Goal: Information Seeking & Learning: Learn about a topic

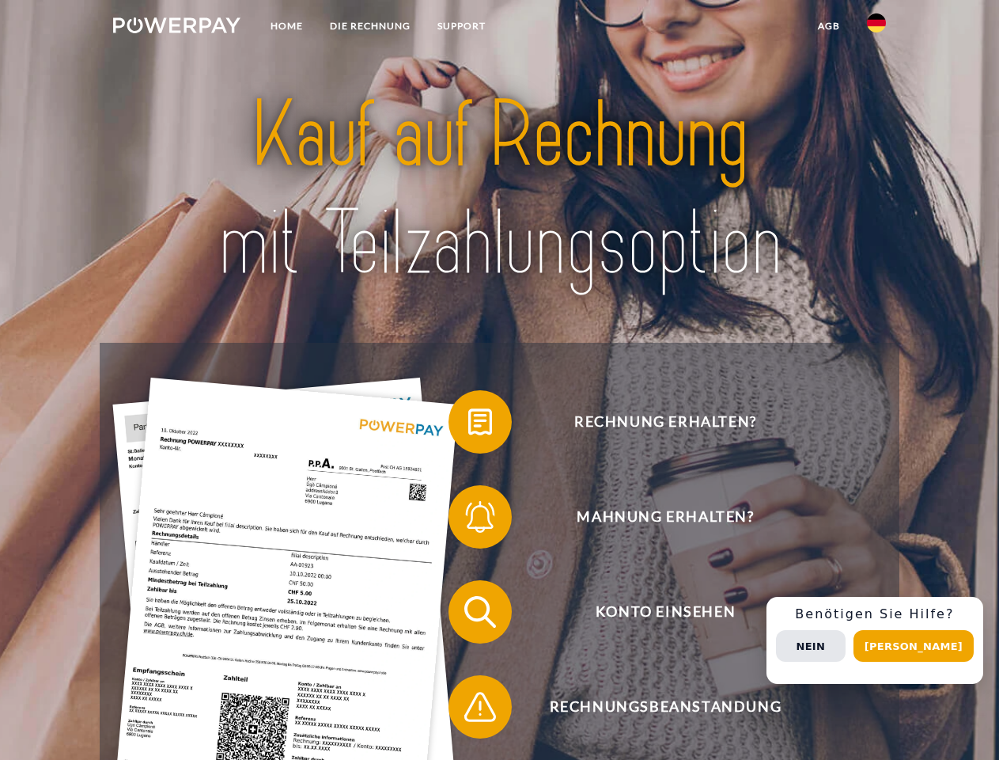
click at [176, 28] on img at bounding box center [176, 25] width 127 height 16
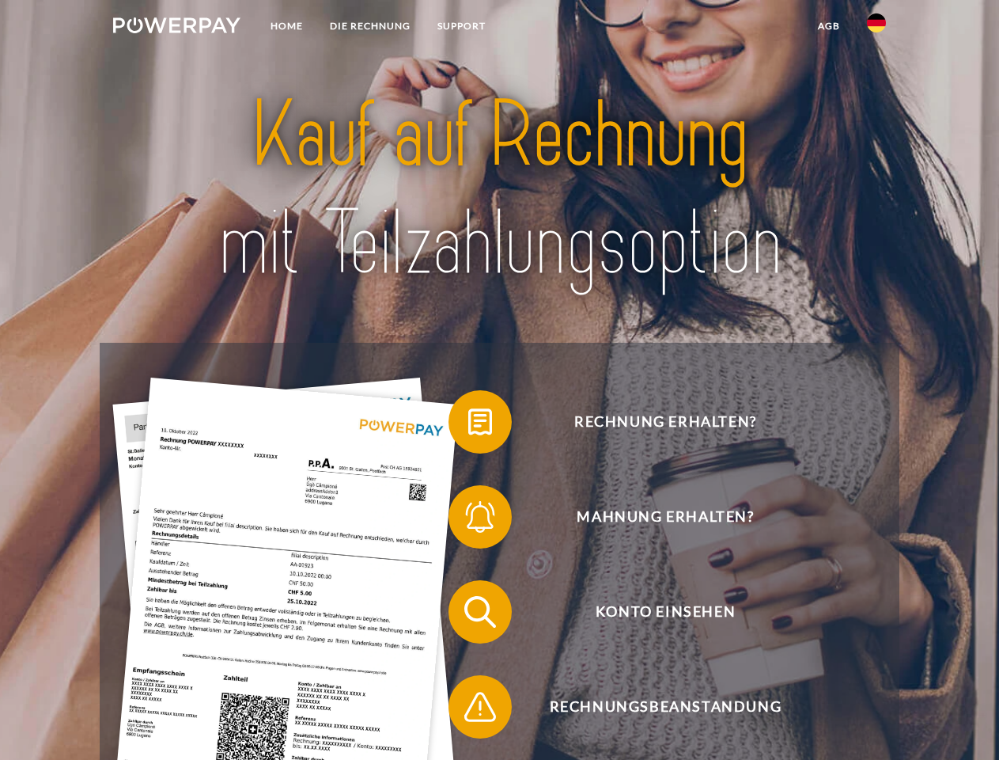
click at [877, 28] on img at bounding box center [876, 22] width 19 height 19
click at [828, 26] on link "agb" at bounding box center [829, 26] width 49 height 28
click at [468, 425] on span at bounding box center [456, 421] width 79 height 79
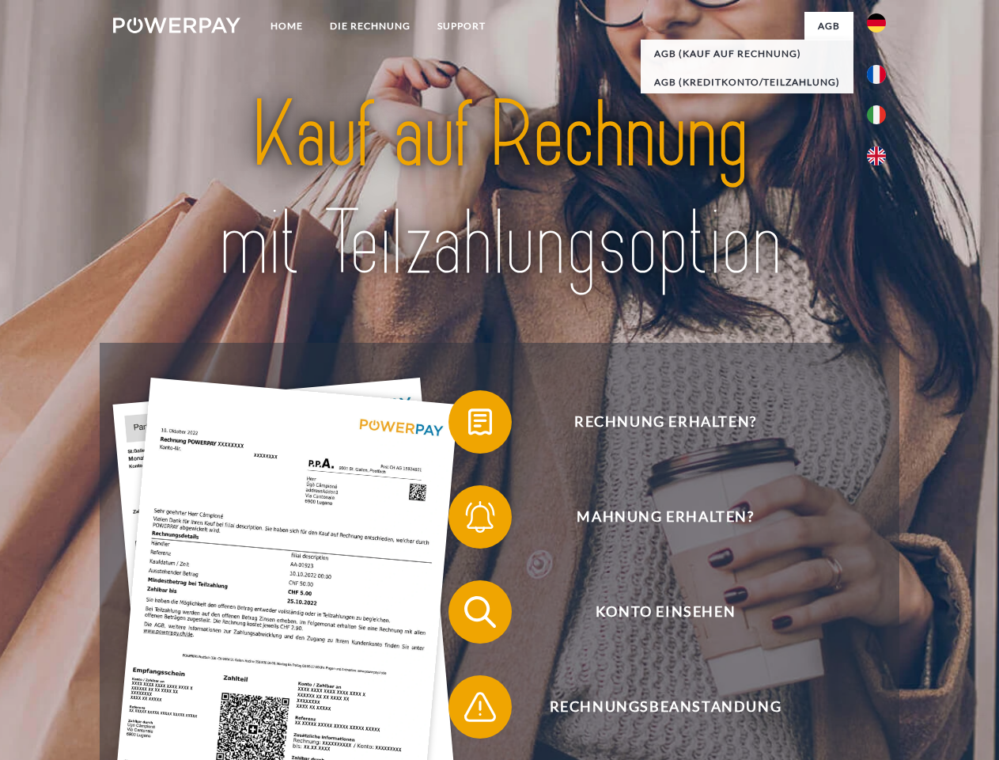
click at [468, 520] on span at bounding box center [456, 516] width 79 height 79
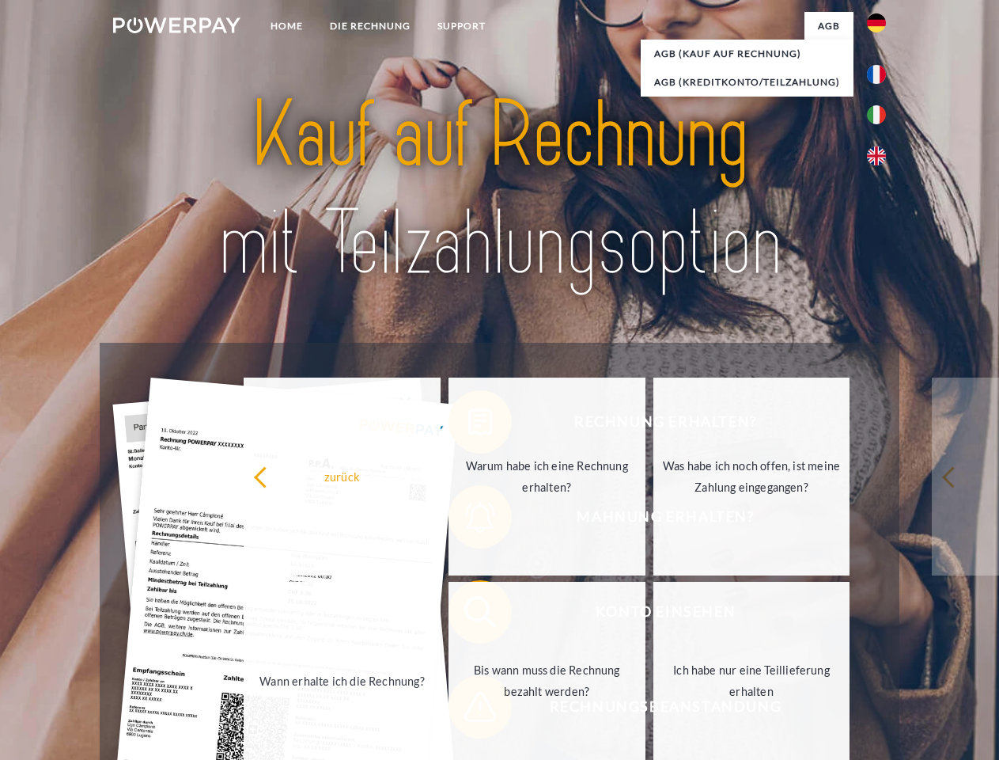
click at [468, 615] on link "Bis wann muss die Rechnung bezahlt werden?" at bounding box center [547, 680] width 197 height 198
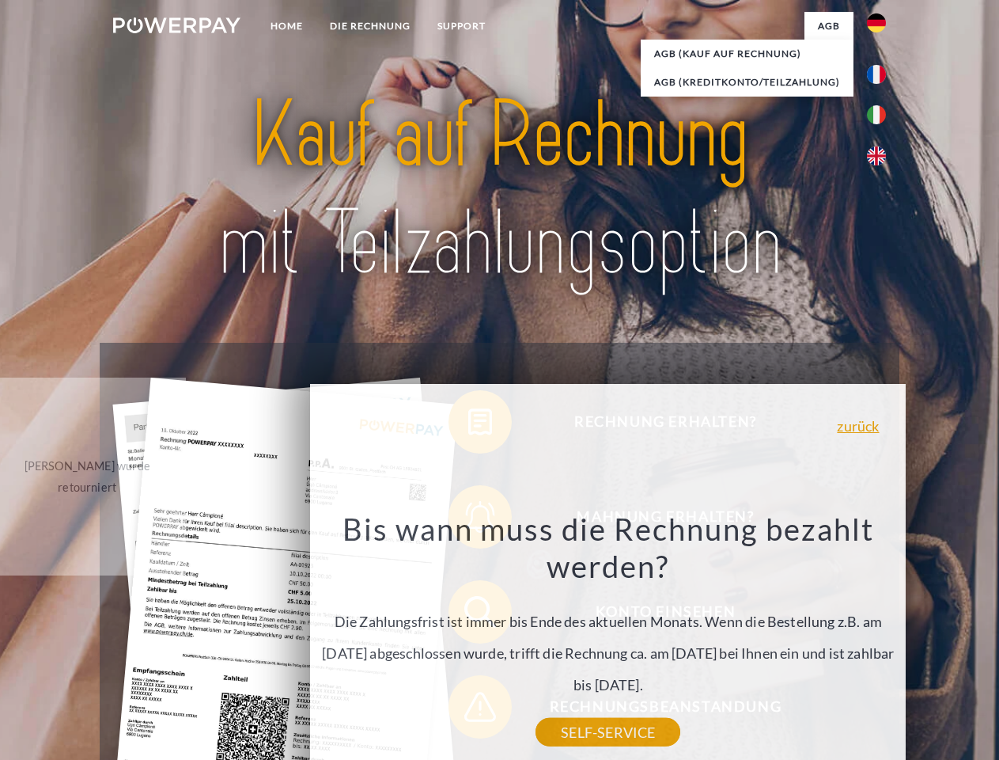
click at [468, 710] on div "Rechnung erhalten? Mahnung erhalten? Konto einsehen" at bounding box center [499, 659] width 799 height 633
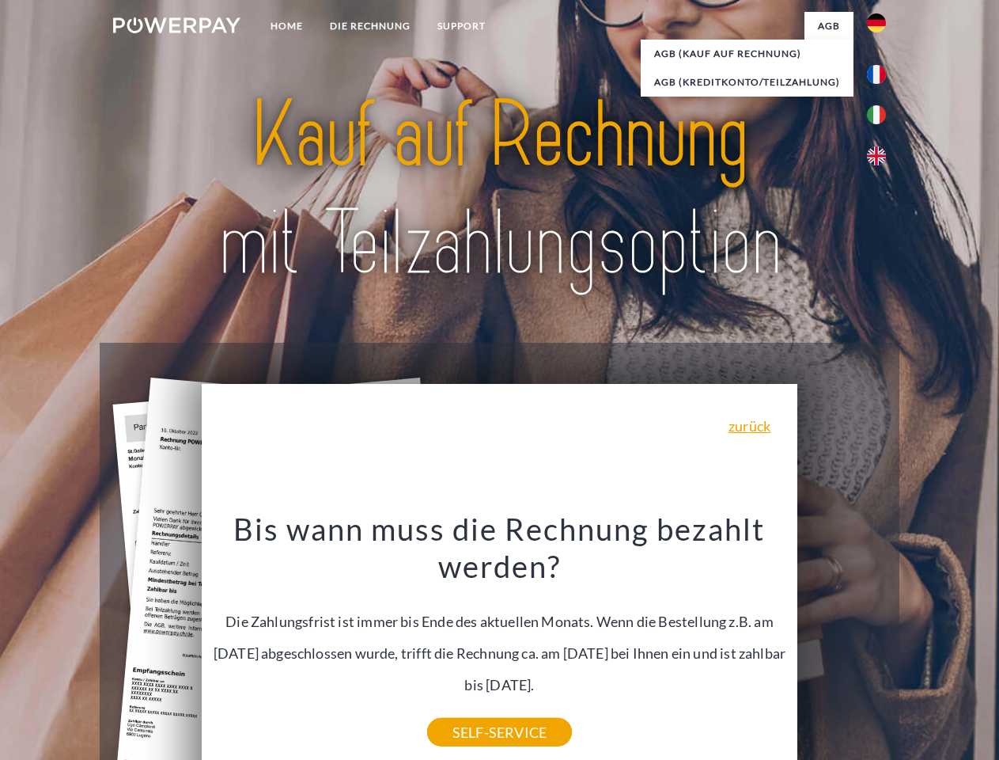
click at [881, 640] on div "Rechnung erhalten? Mahnung erhalten? Konto einsehen" at bounding box center [499, 659] width 799 height 633
click at [842, 643] on span "Konto einsehen" at bounding box center [666, 611] width 388 height 63
click at [919, 646] on header "Home DIE RECHNUNG SUPPORT" at bounding box center [499, 546] width 999 height 1093
